Goal: Find specific page/section: Find specific page/section

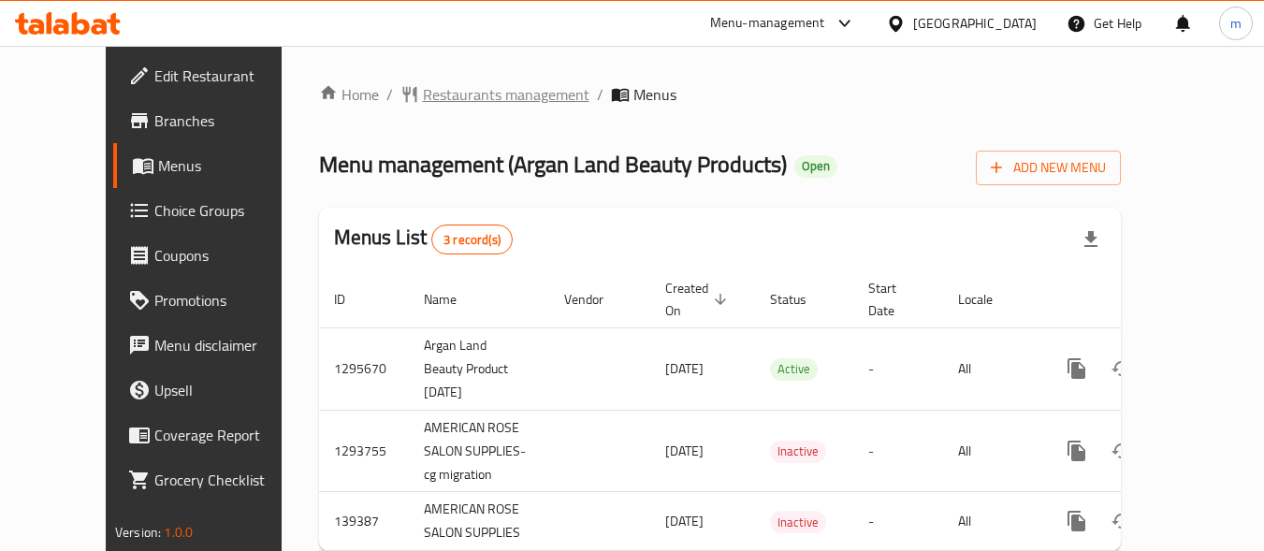
click at [423, 99] on span "Restaurants management" at bounding box center [506, 94] width 166 height 22
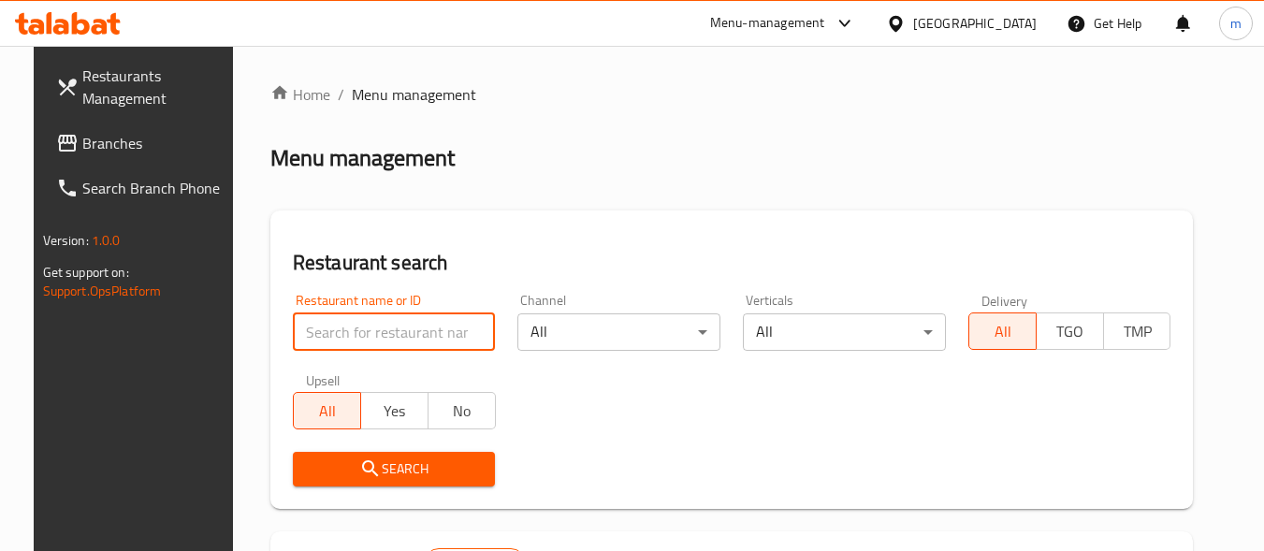
click at [344, 338] on input "search" at bounding box center [394, 331] width 203 height 37
paste input "612007"
type input "612007"
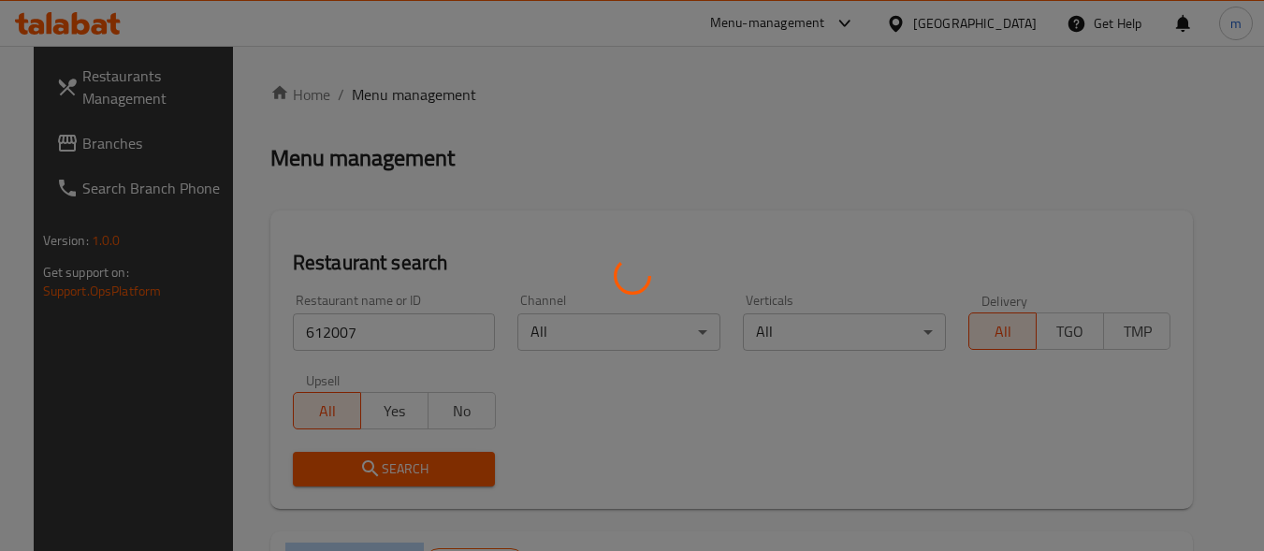
click at [358, 457] on div at bounding box center [632, 275] width 1264 height 551
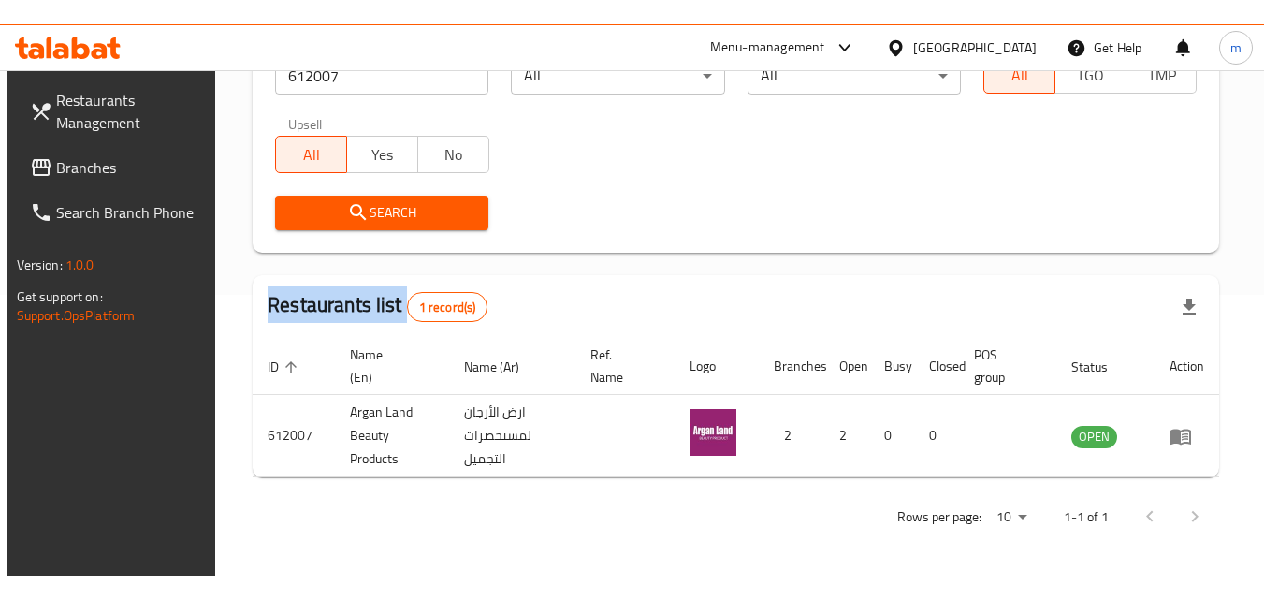
scroll to position [235, 0]
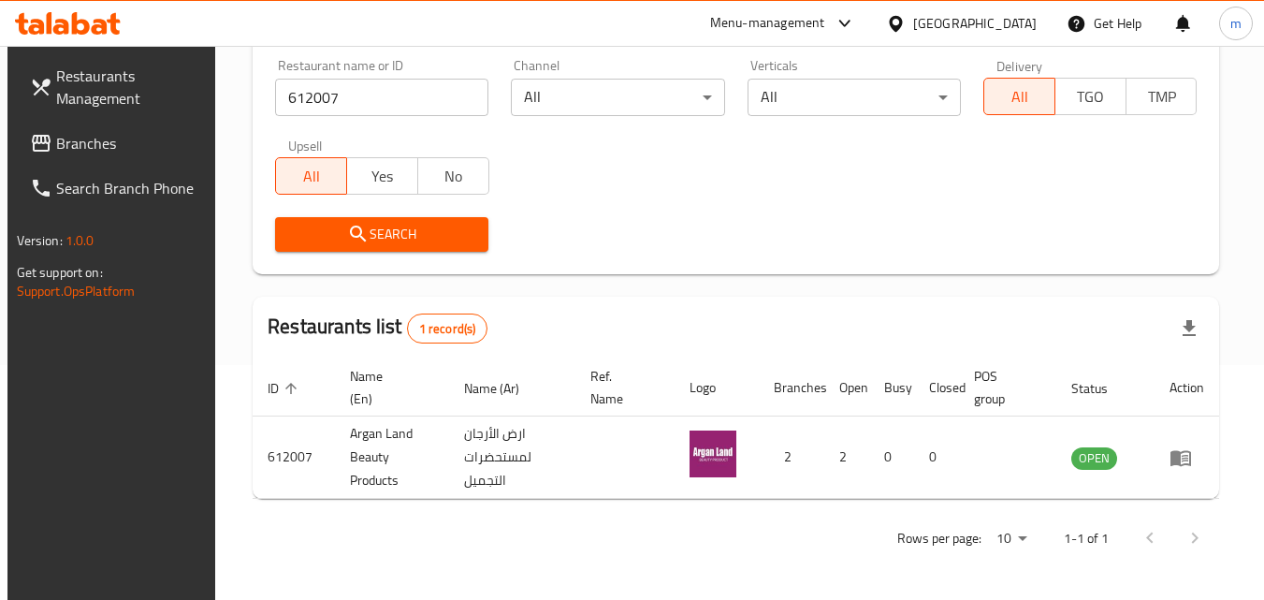
click at [1024, 25] on div "[GEOGRAPHIC_DATA]" at bounding box center [974, 23] width 123 height 21
click at [1009, 25] on div "[GEOGRAPHIC_DATA]" at bounding box center [974, 23] width 123 height 21
click at [905, 28] on icon at bounding box center [896, 24] width 20 height 20
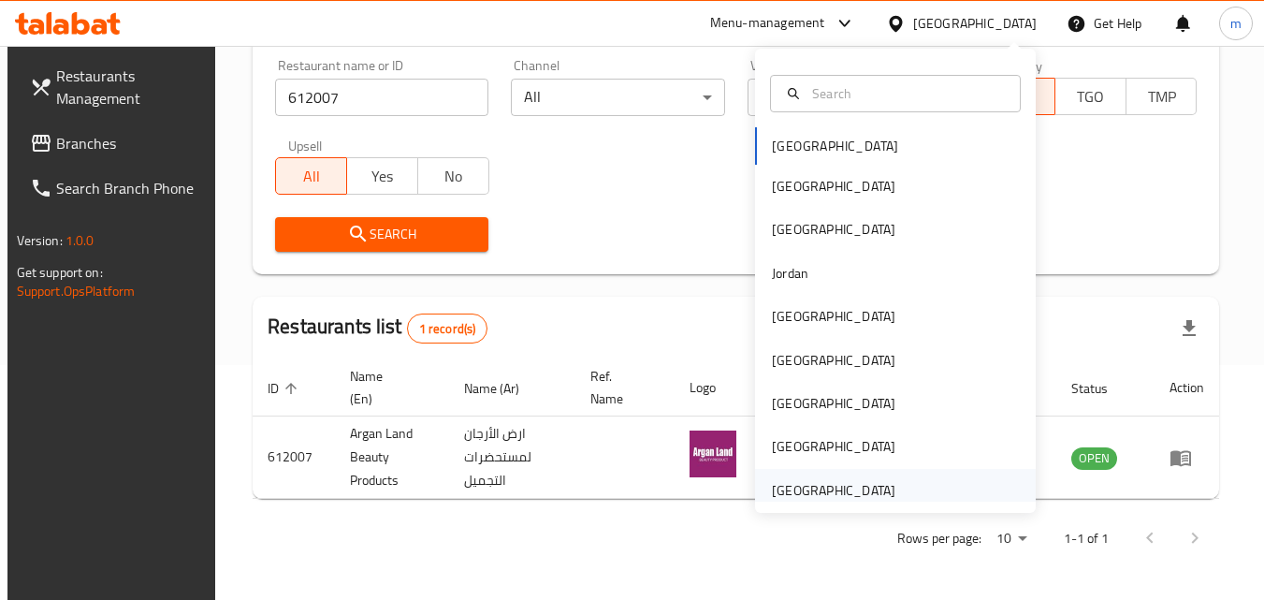
click at [927, 483] on div "[GEOGRAPHIC_DATA]" at bounding box center [895, 490] width 281 height 43
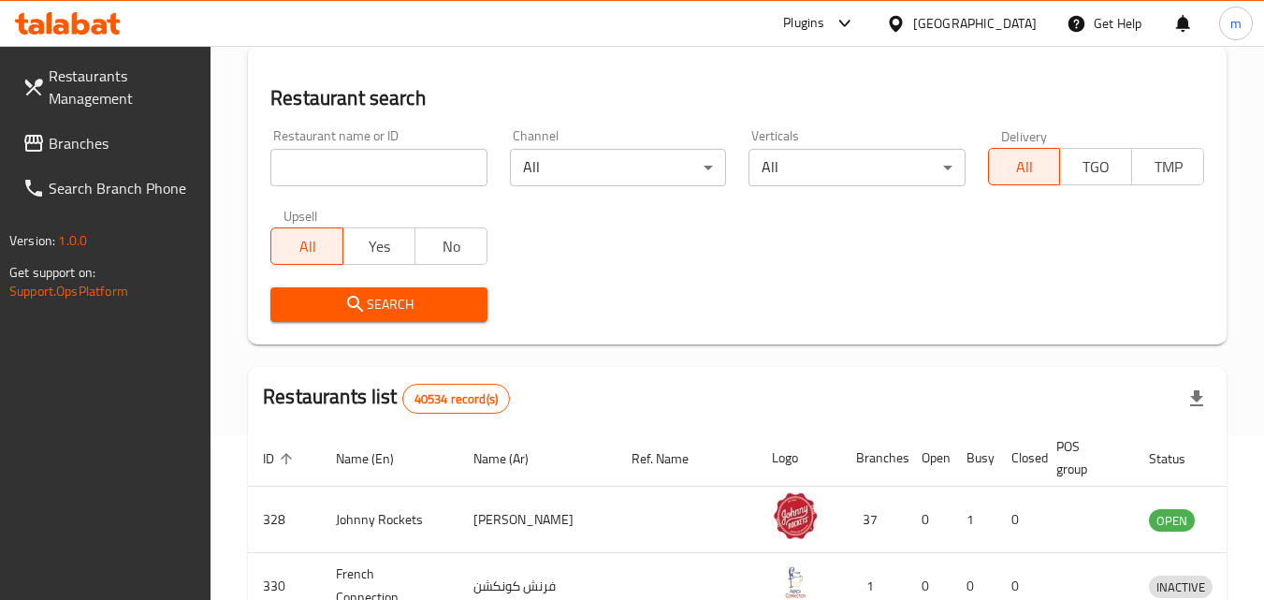
scroll to position [235, 0]
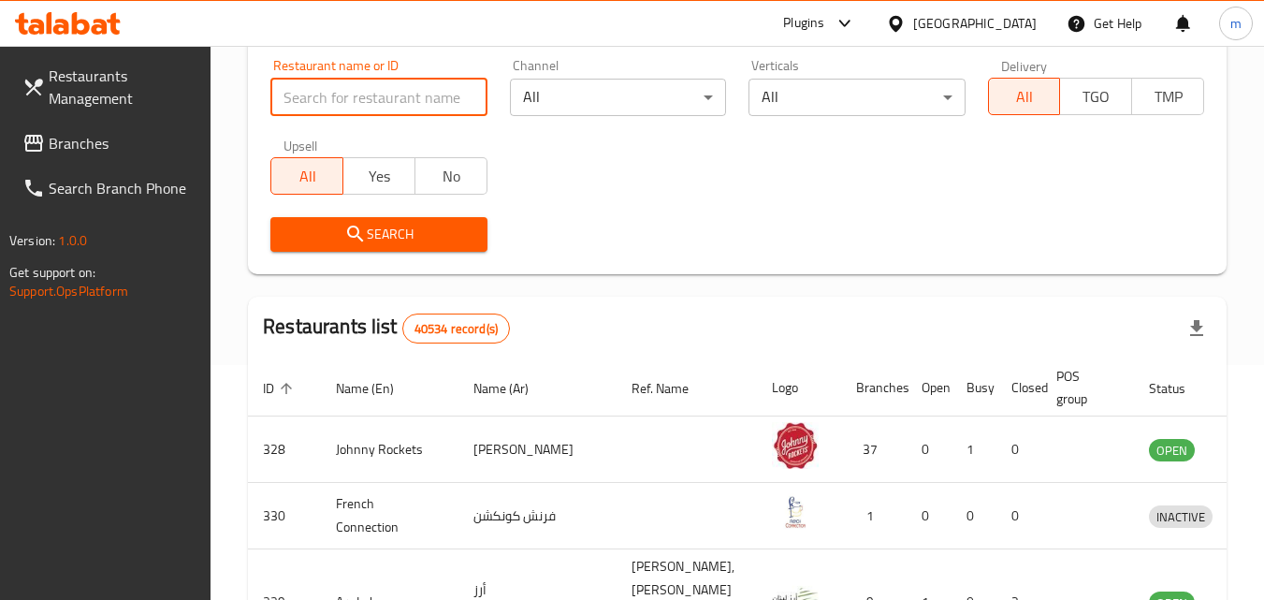
click at [362, 101] on input "search" at bounding box center [378, 97] width 216 height 37
paste input "698021"
type input "698021"
click button "Search" at bounding box center [378, 234] width 216 height 35
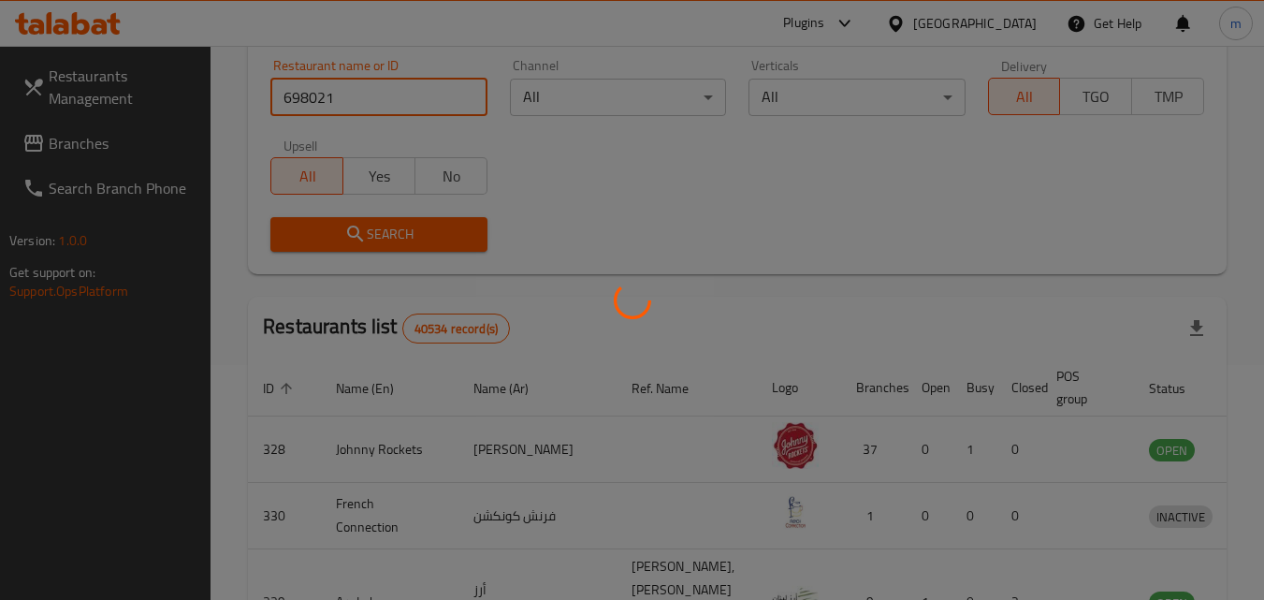
scroll to position [165, 0]
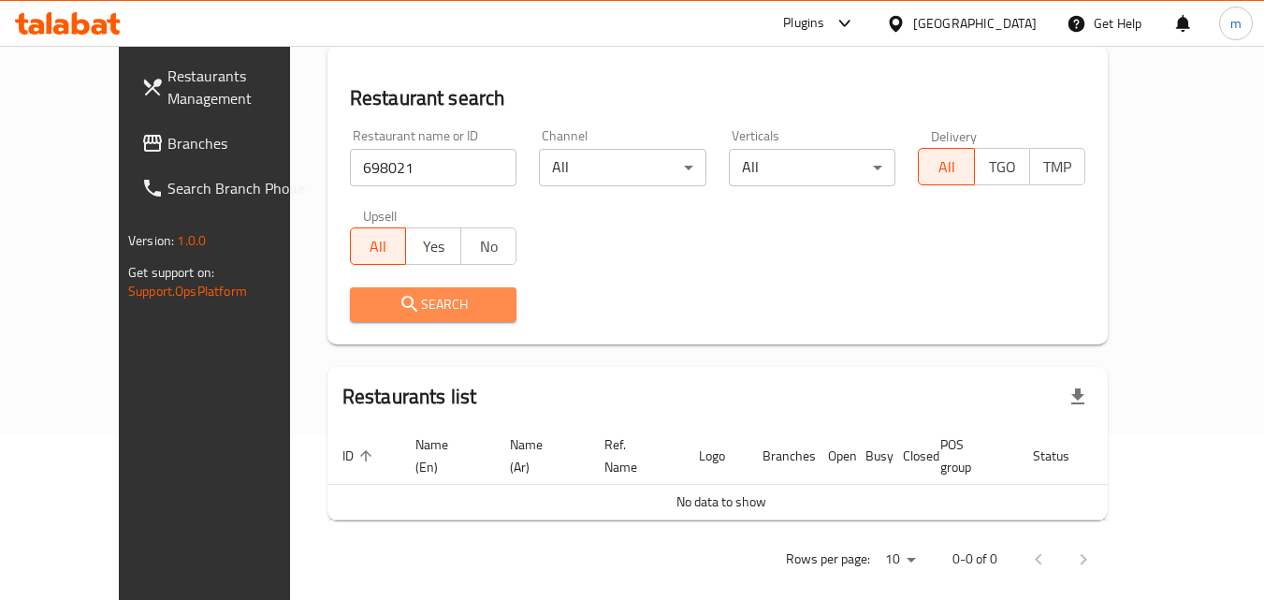
click at [350, 287] on button "Search" at bounding box center [433, 304] width 167 height 35
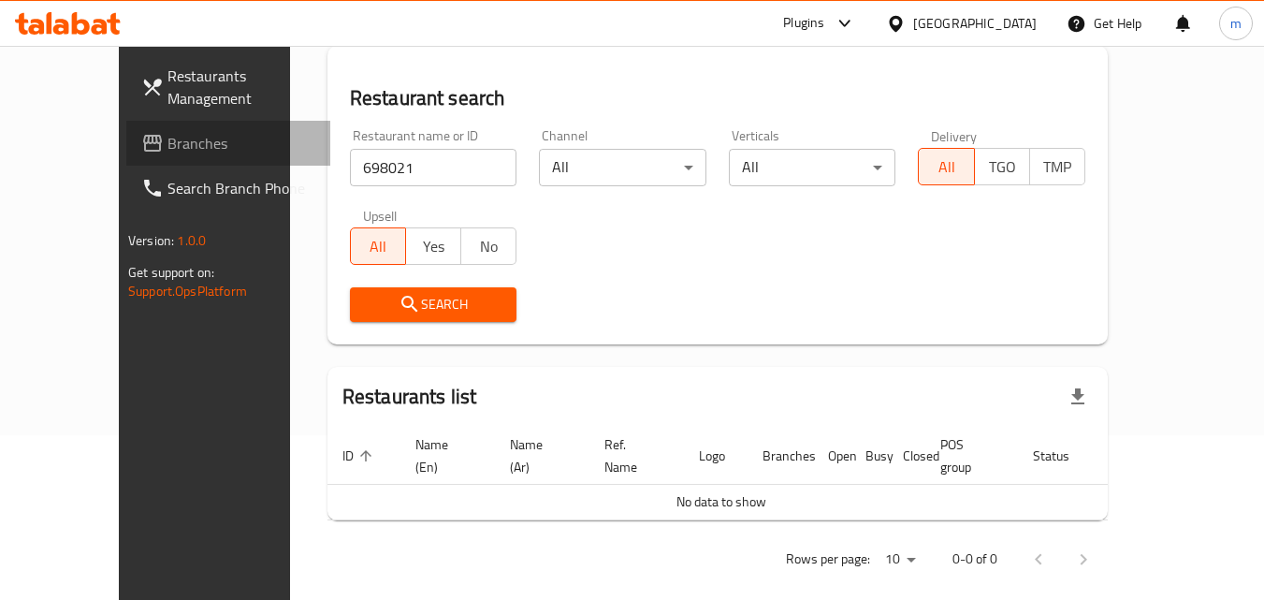
click at [167, 145] on span "Branches" at bounding box center [241, 143] width 148 height 22
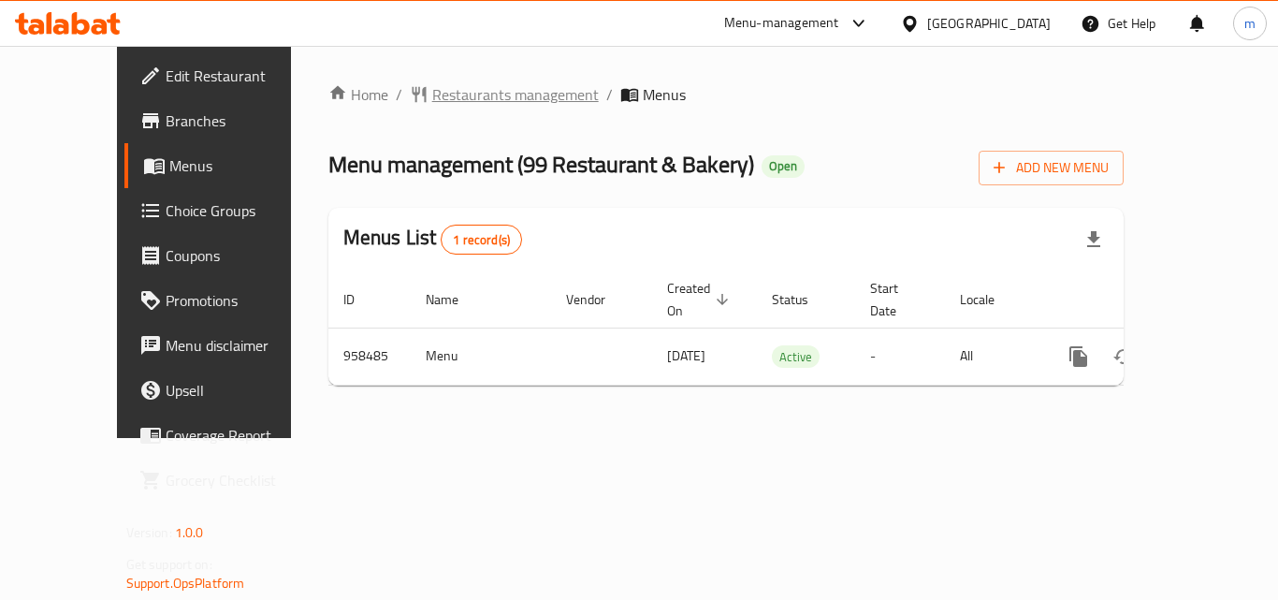
click at [440, 89] on span "Restaurants management" at bounding box center [515, 94] width 166 height 22
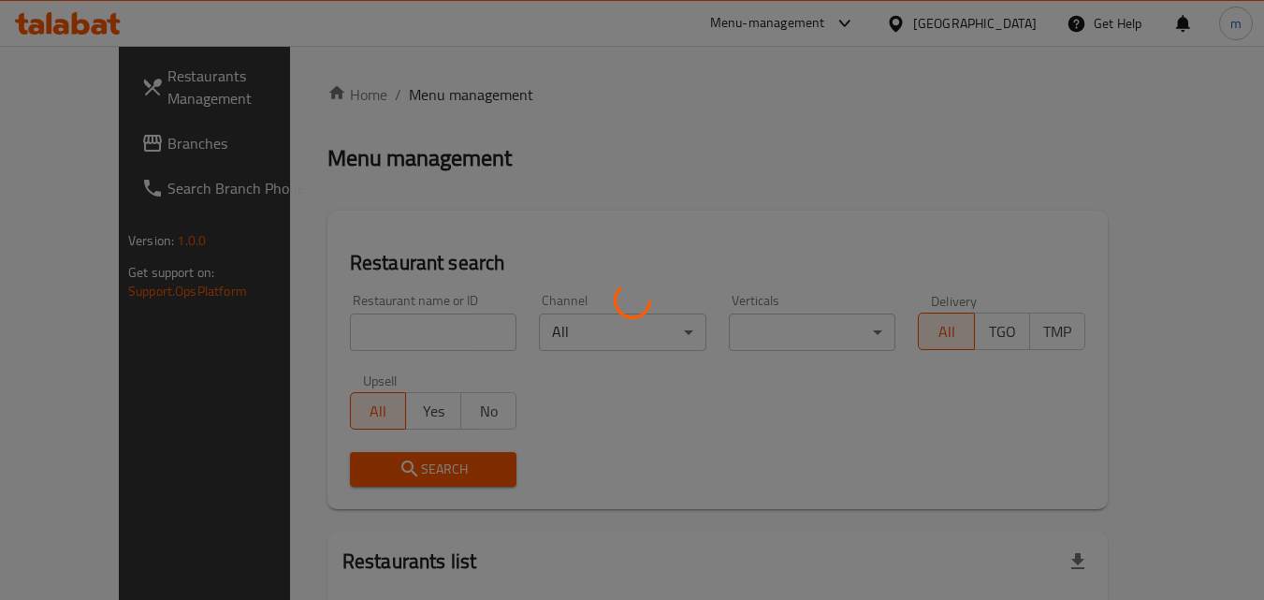
click at [376, 318] on div at bounding box center [632, 300] width 1264 height 600
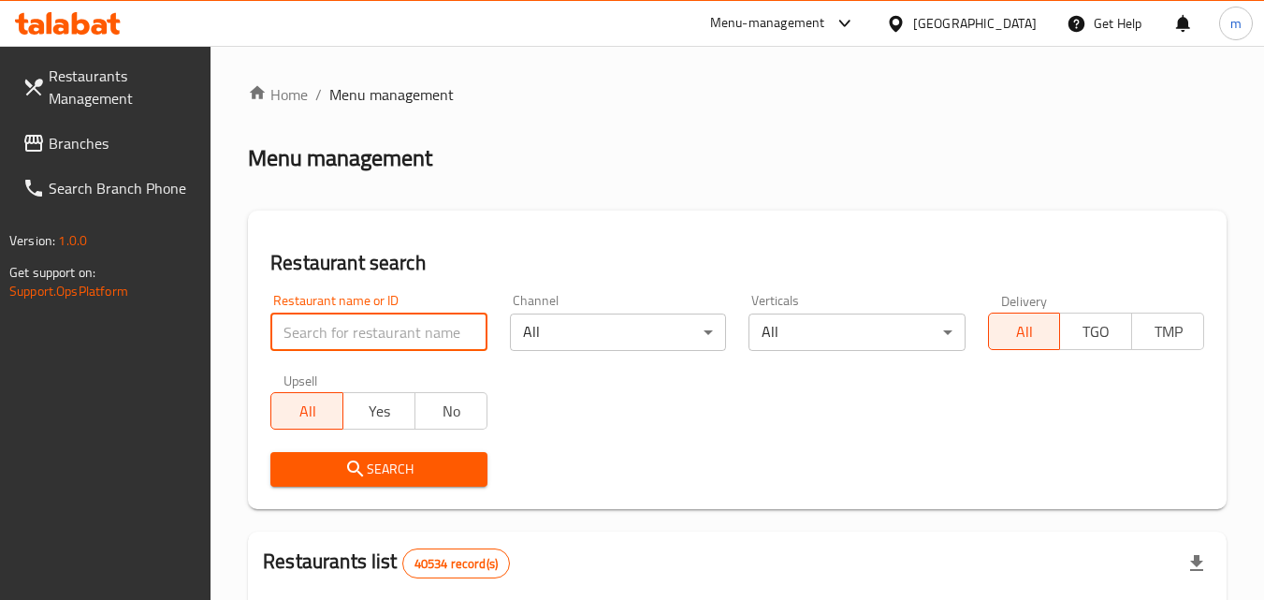
drag, startPoint x: 374, startPoint y: 329, endPoint x: 342, endPoint y: 323, distance: 32.5
click at [342, 323] on input "search" at bounding box center [378, 331] width 216 height 37
paste input "659638"
type input "659638"
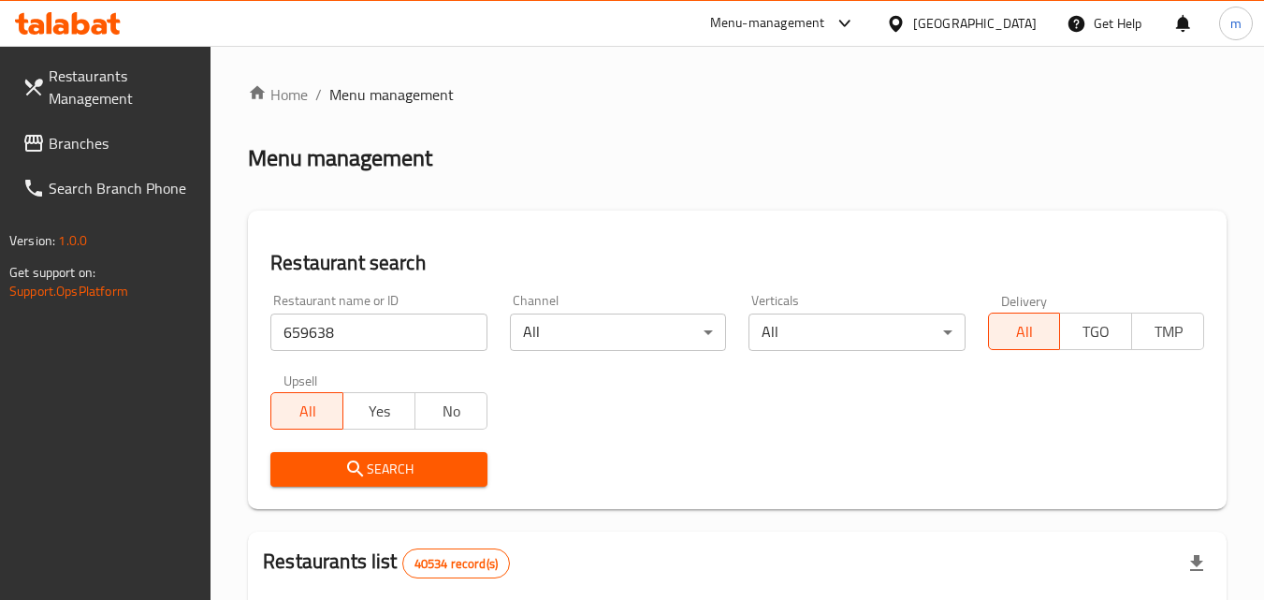
click at [369, 455] on button "Search" at bounding box center [378, 469] width 216 height 35
click at [369, 455] on div at bounding box center [632, 300] width 1264 height 600
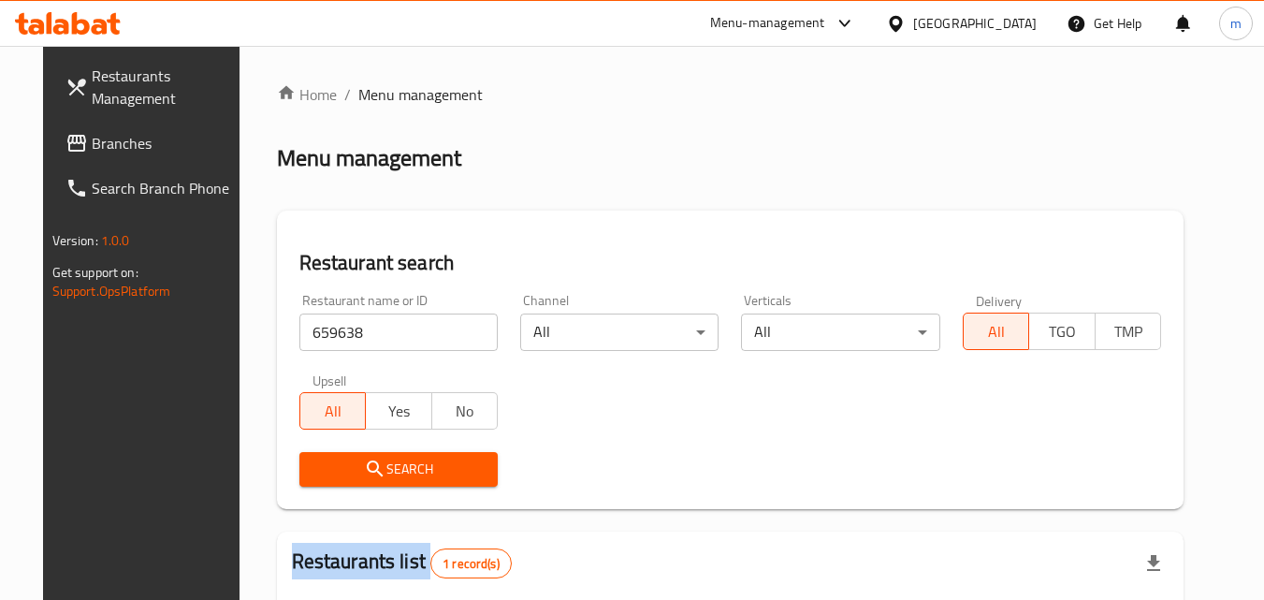
click at [369, 455] on button "Search" at bounding box center [398, 469] width 198 height 35
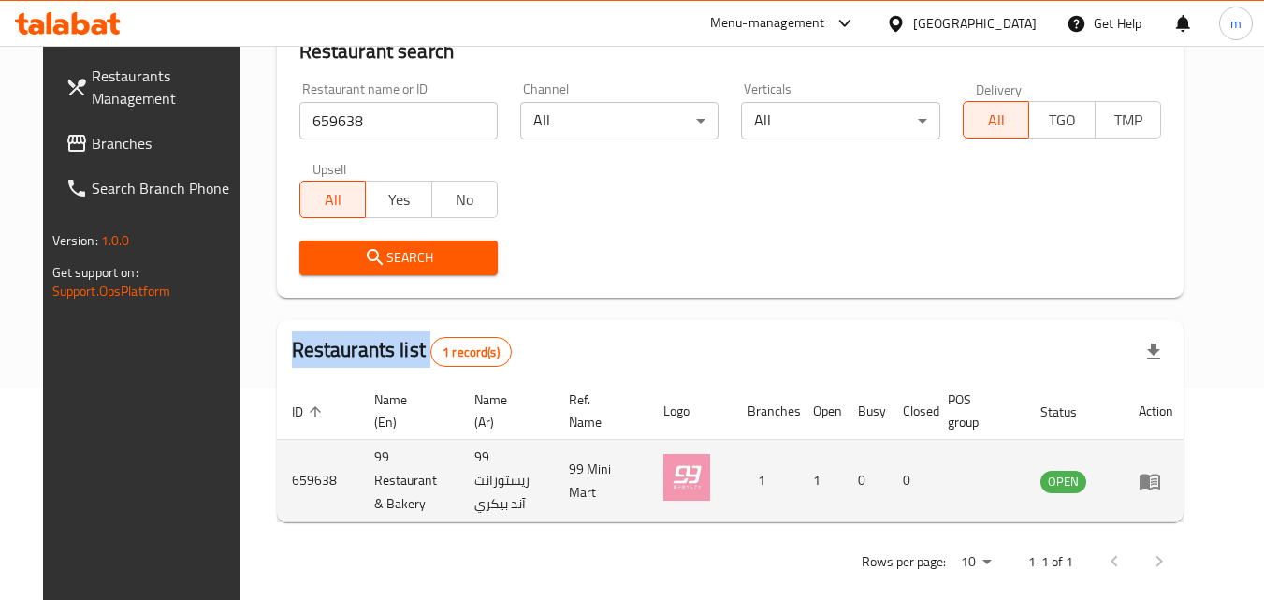
scroll to position [219, 0]
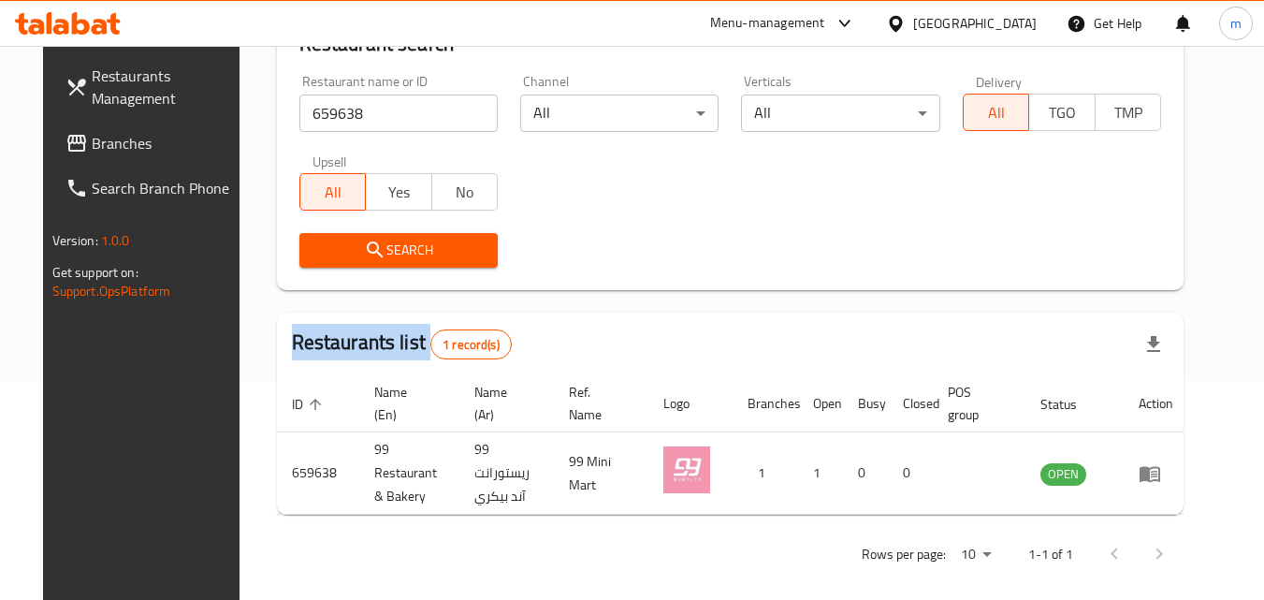
click at [93, 147] on span "Branches" at bounding box center [166, 143] width 148 height 22
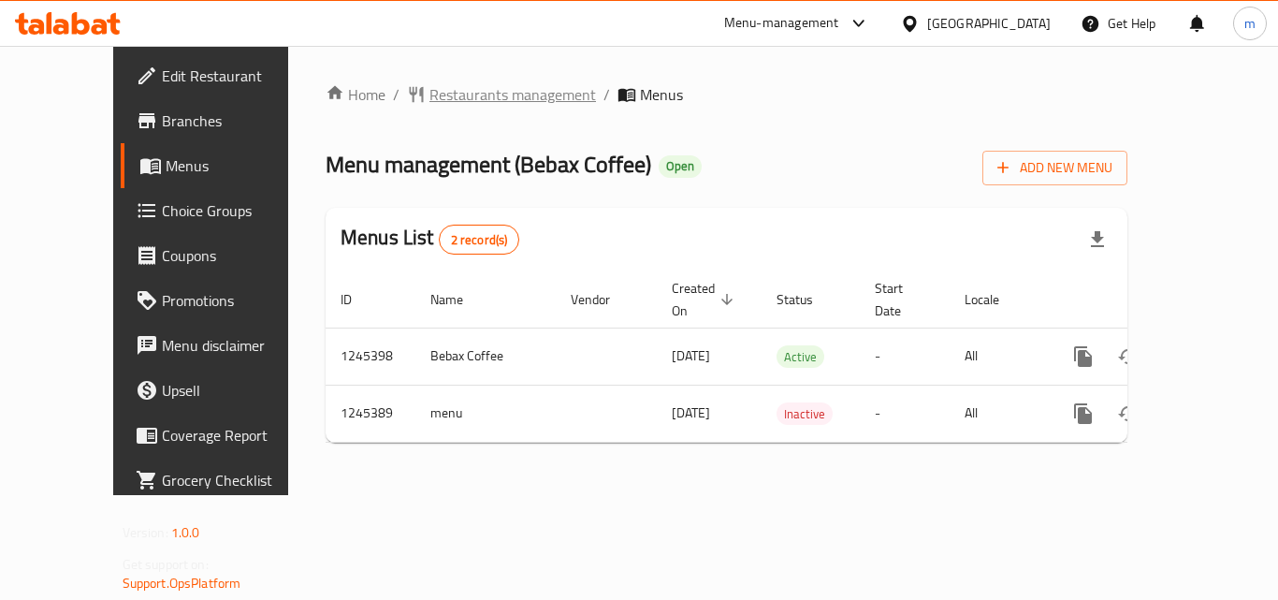
click at [429, 88] on span "Restaurants management" at bounding box center [512, 94] width 166 height 22
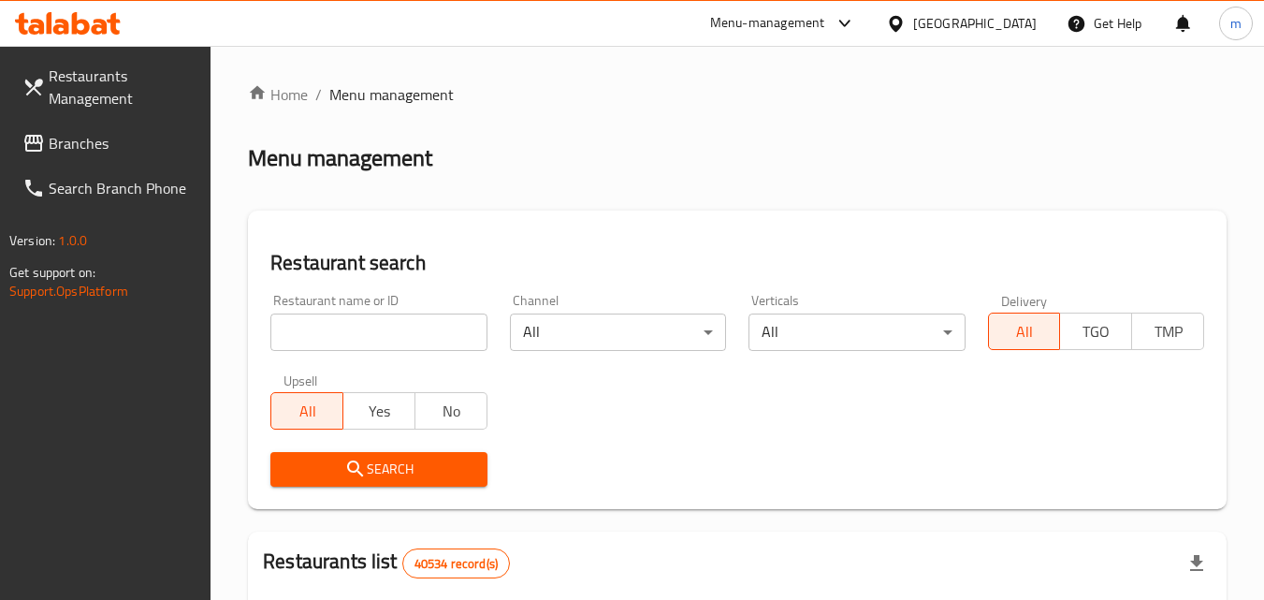
click at [341, 339] on input "search" at bounding box center [378, 331] width 216 height 37
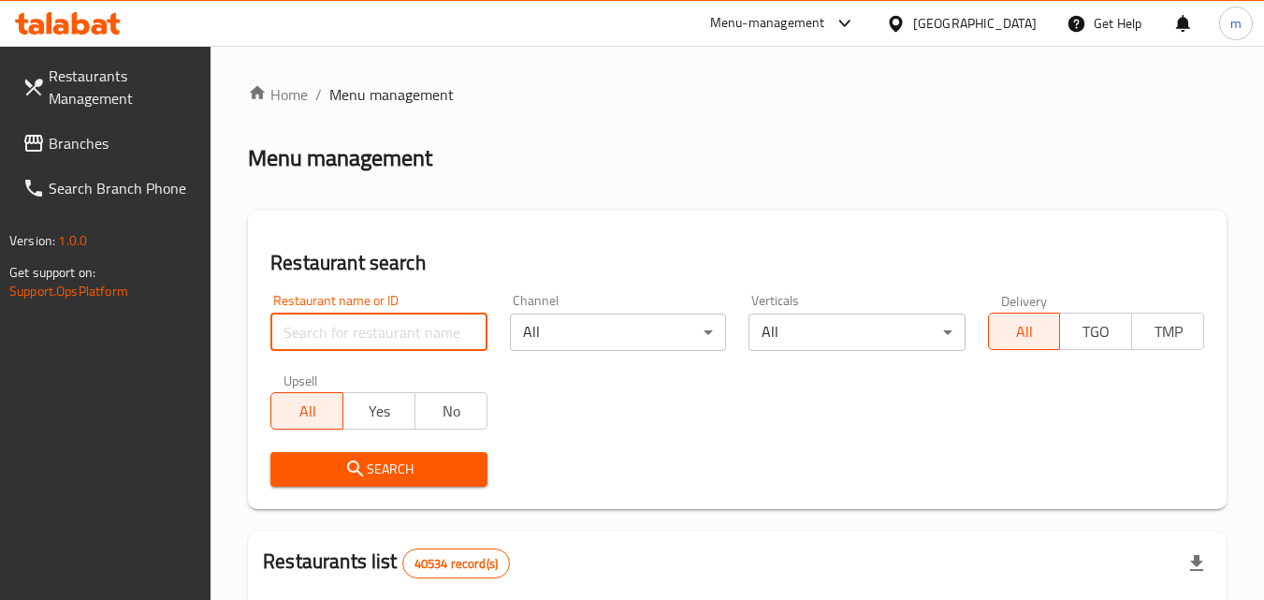
paste input "682549"
type input "682549"
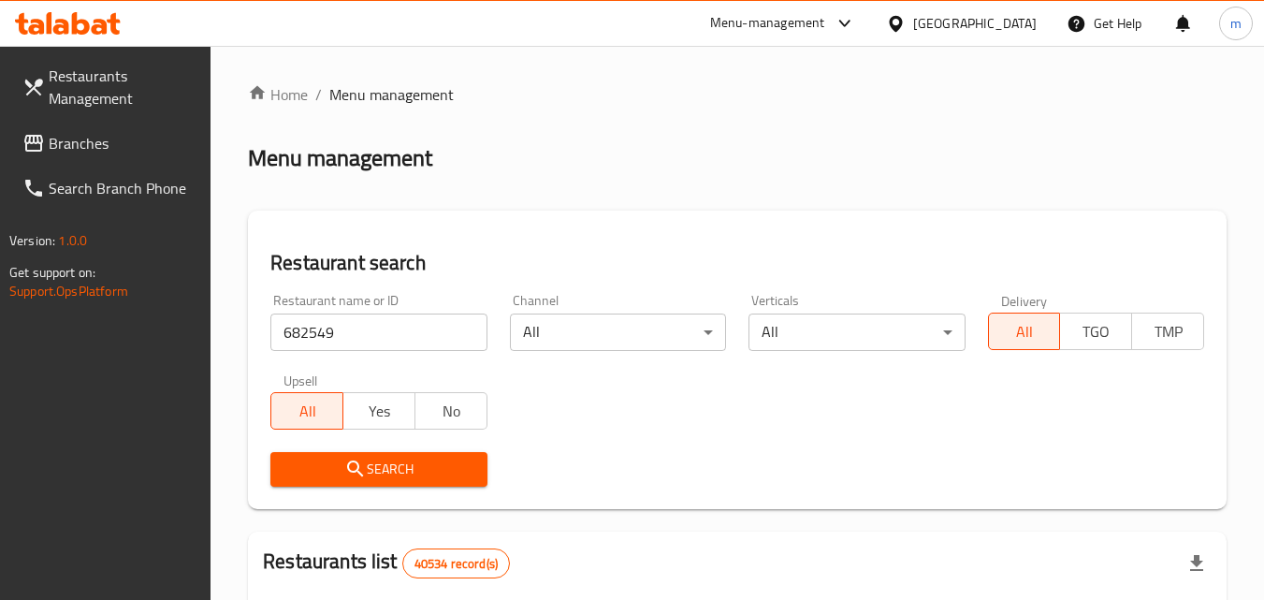
click at [376, 450] on div "Search" at bounding box center [378, 469] width 238 height 57
click at [381, 457] on button "Search" at bounding box center [378, 469] width 216 height 35
click at [381, 457] on div at bounding box center [632, 300] width 1264 height 600
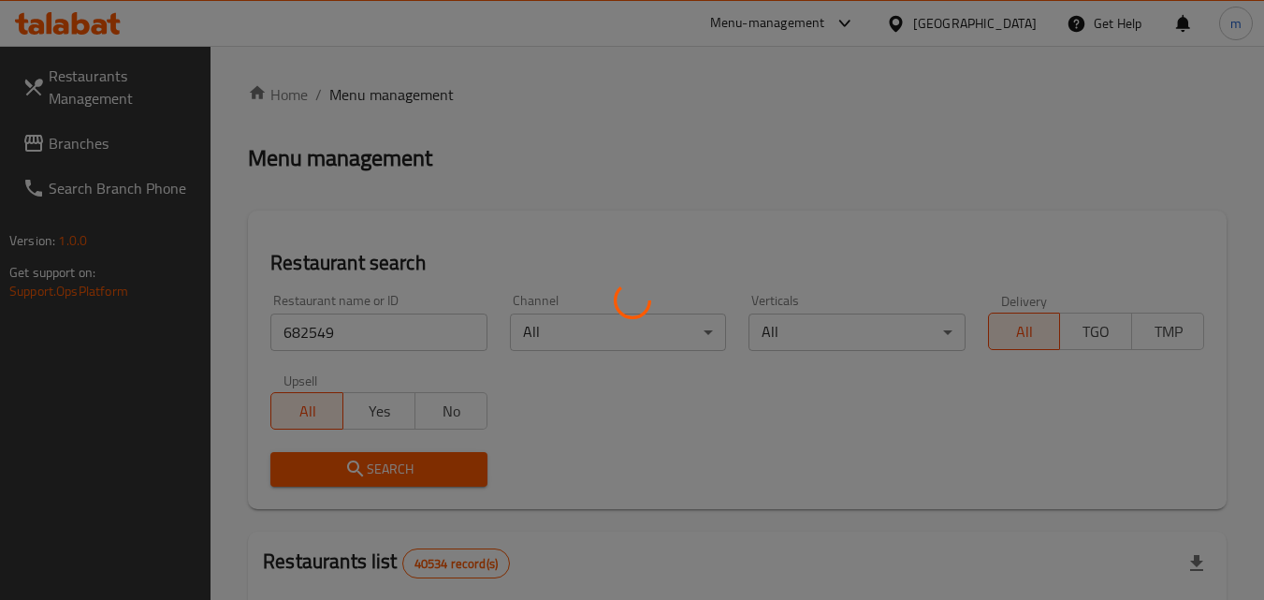
click at [381, 457] on div at bounding box center [632, 300] width 1264 height 600
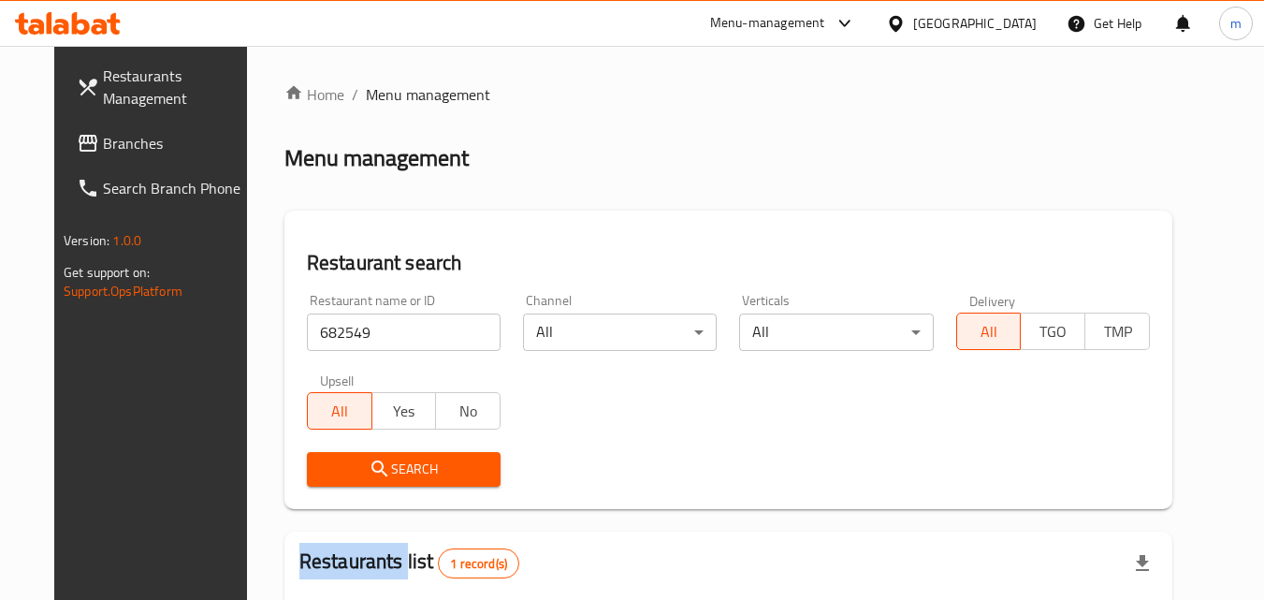
click at [381, 457] on span "Search" at bounding box center [404, 468] width 164 height 23
click at [157, 146] on span "Branches" at bounding box center [177, 143] width 148 height 22
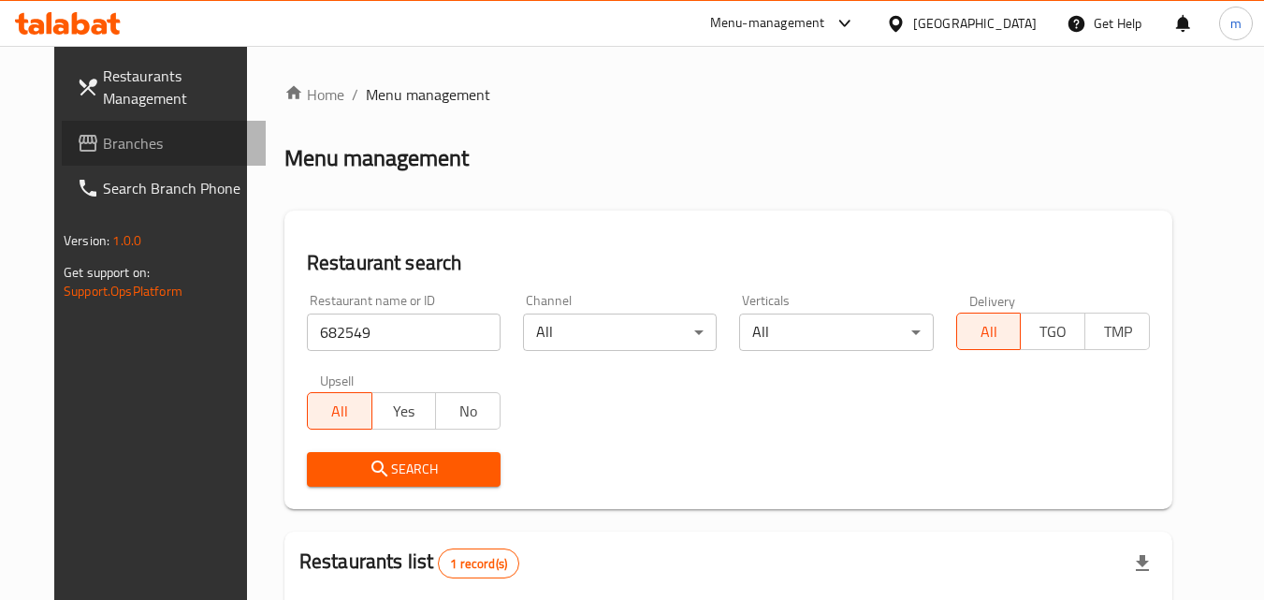
drag, startPoint x: 157, startPoint y: 146, endPoint x: 651, endPoint y: 177, distance: 494.8
click at [651, 177] on div "Home / Menu management Menu management Restaurant search Restaurant name or ID …" at bounding box center [728, 451] width 888 height 737
click at [140, 158] on link "Branches" at bounding box center [164, 143] width 204 height 45
click at [123, 153] on span "Branches" at bounding box center [177, 143] width 148 height 22
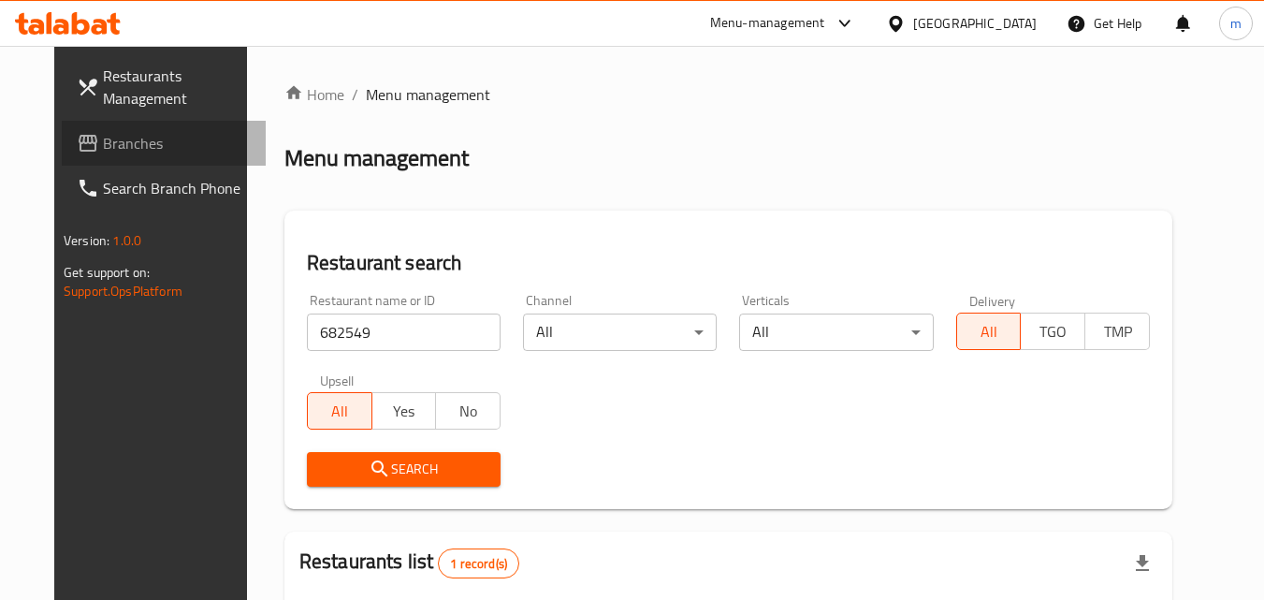
click at [123, 153] on span "Branches" at bounding box center [177, 143] width 148 height 22
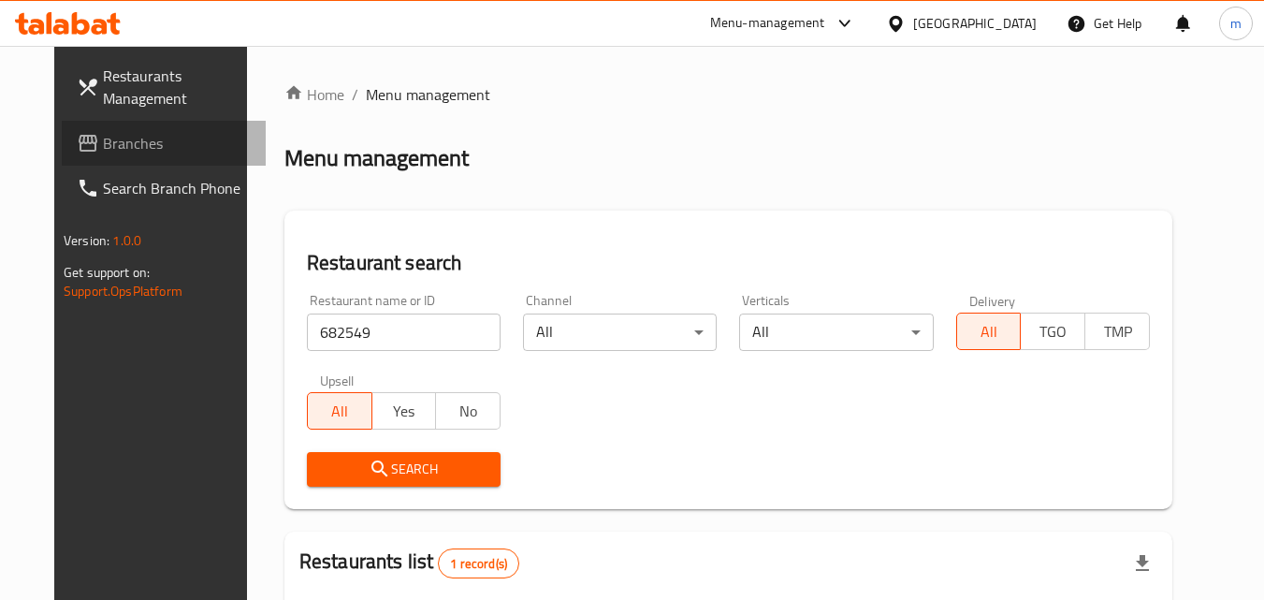
click at [123, 153] on span "Branches" at bounding box center [177, 143] width 148 height 22
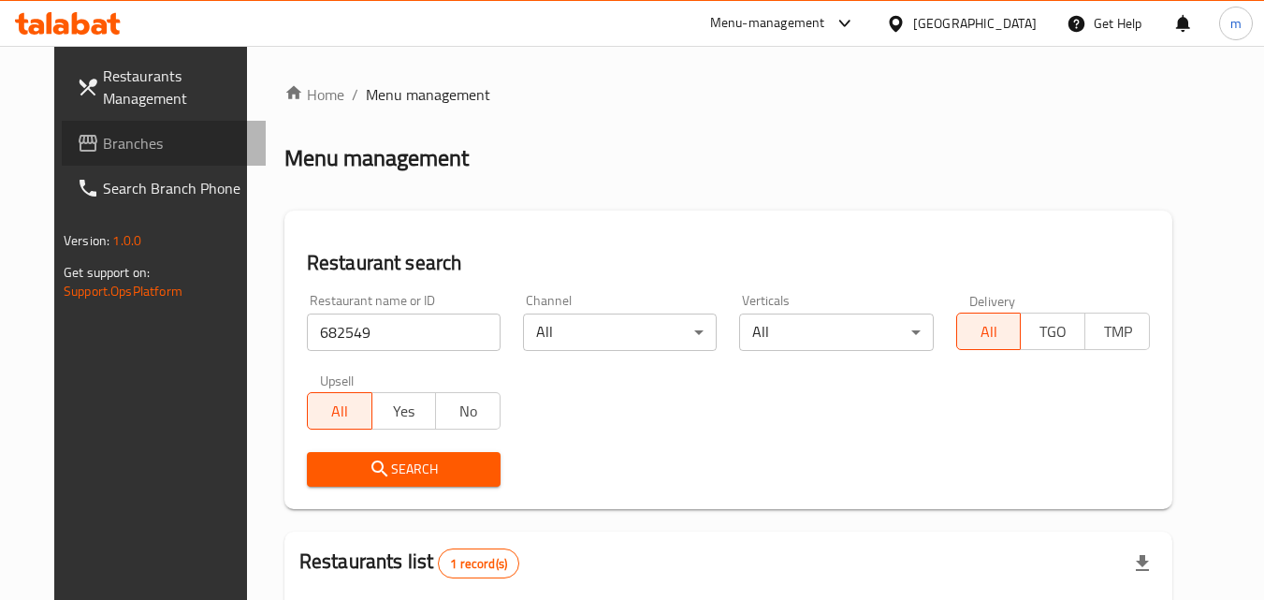
click at [123, 153] on span "Branches" at bounding box center [177, 143] width 148 height 22
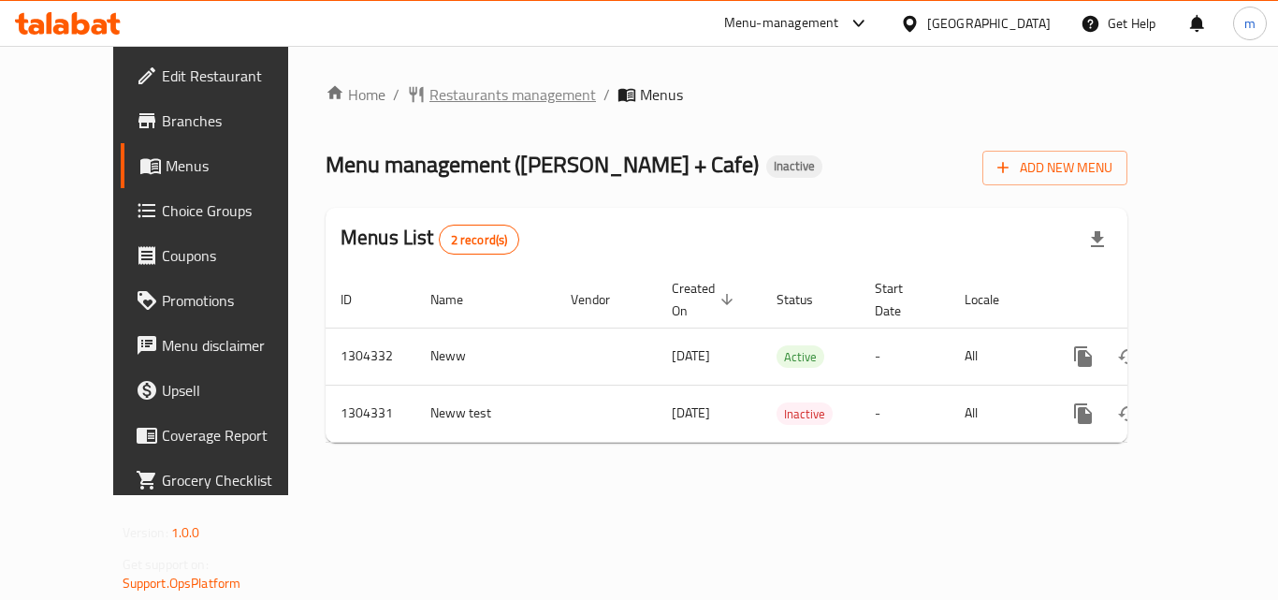
click at [465, 95] on span "Restaurants management" at bounding box center [512, 94] width 166 height 22
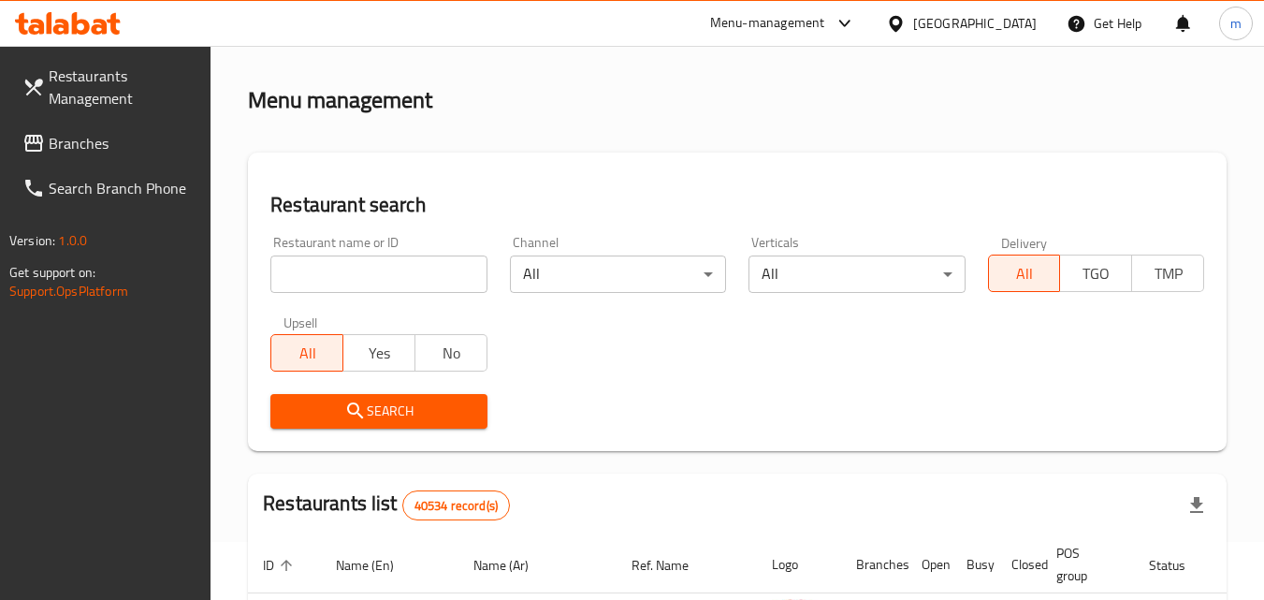
scroll to position [56, 0]
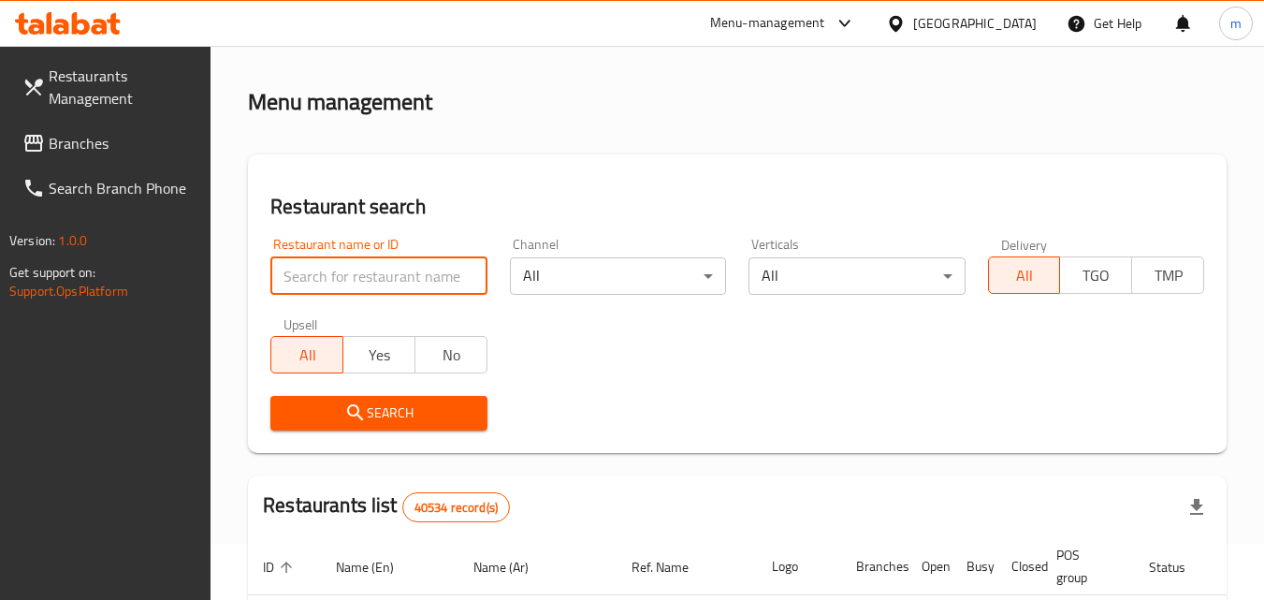
click at [317, 285] on input "search" at bounding box center [378, 275] width 216 height 37
paste input "703128"
type input "703128"
click at [344, 441] on div "Restaurant search Restaurant name or ID 703128 Restaurant name or ID Channel Al…" at bounding box center [737, 303] width 978 height 298
click at [348, 428] on button "Search" at bounding box center [378, 413] width 216 height 35
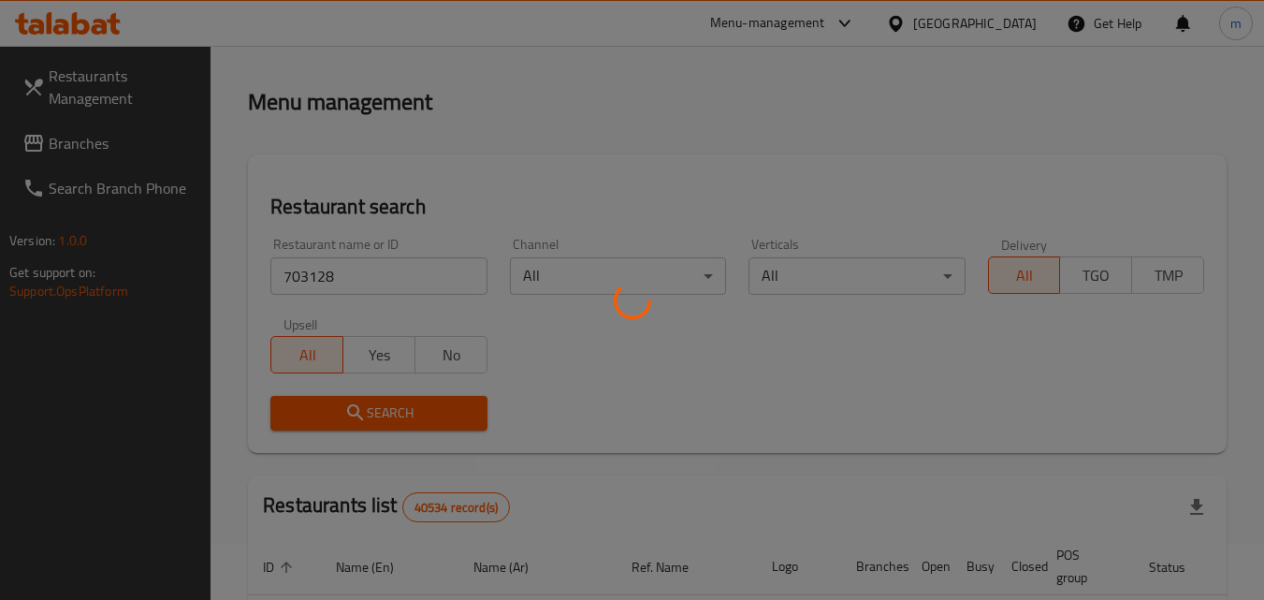
click at [348, 428] on div at bounding box center [632, 300] width 1264 height 600
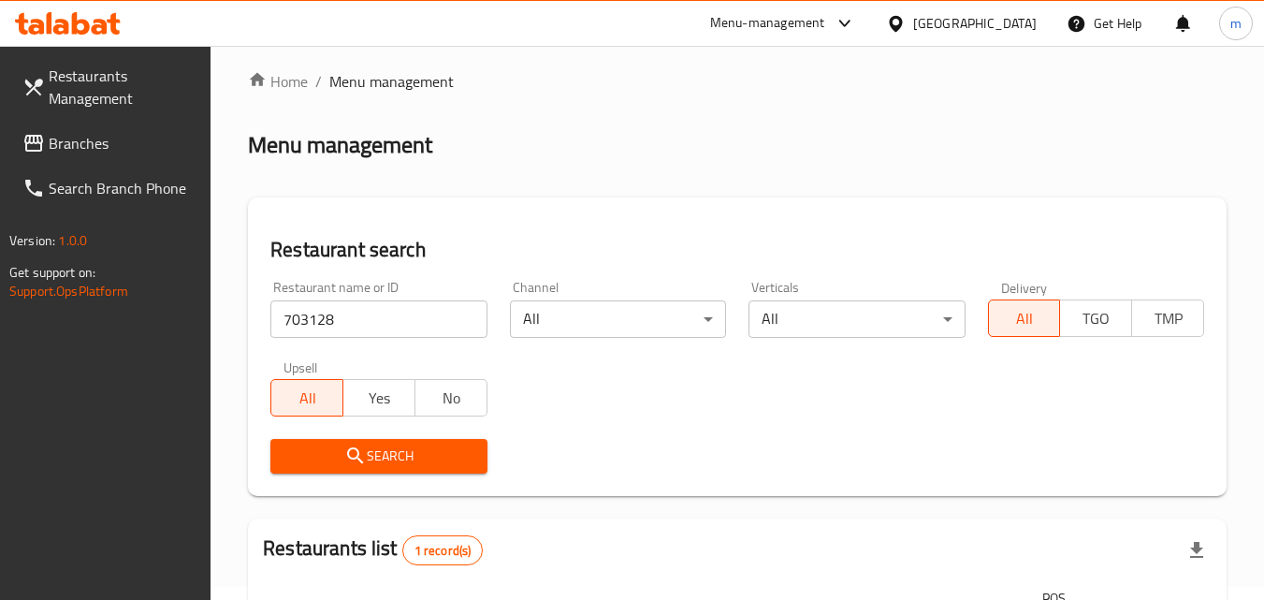
scroll to position [0, 0]
